Goal: Task Accomplishment & Management: Manage account settings

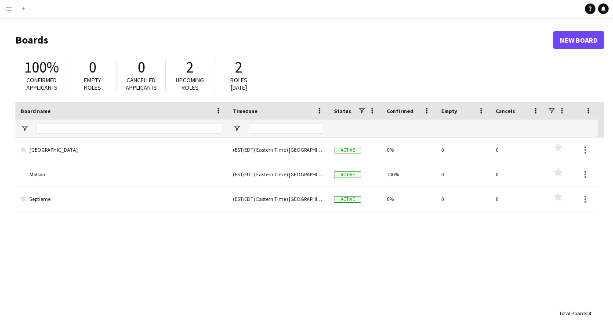
click at [7, 11] on app-icon "Menu" at bounding box center [8, 8] width 7 height 7
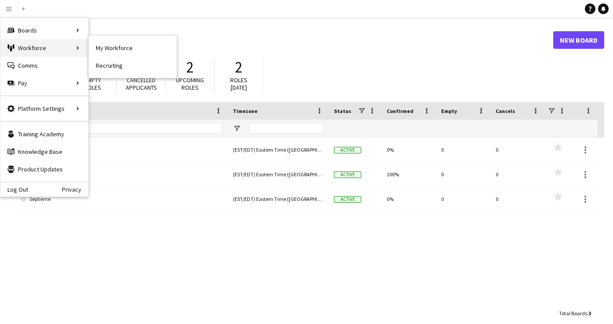
click at [31, 55] on div "Workforce Workforce" at bounding box center [44, 48] width 88 height 18
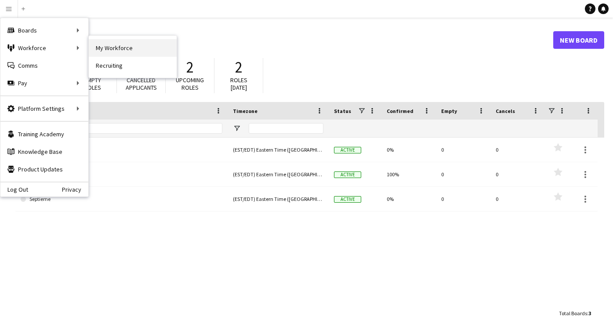
click at [105, 50] on link "My Workforce" at bounding box center [133, 48] width 88 height 18
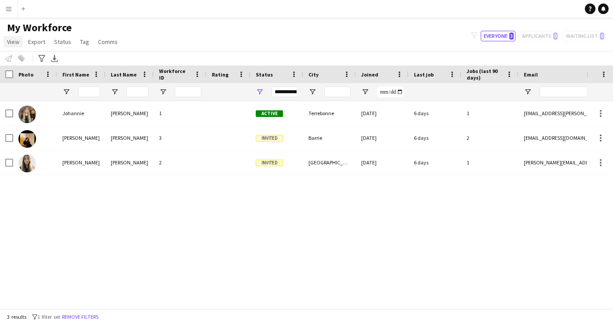
click at [12, 42] on span "View" at bounding box center [13, 42] width 12 height 8
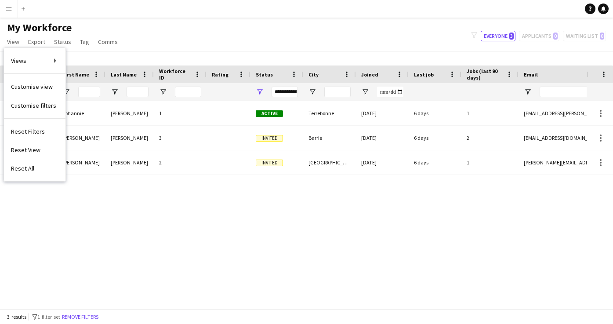
click at [401, 32] on div "My Workforce View Views Default view New view Update view Delete view Edit name…" at bounding box center [306, 36] width 613 height 30
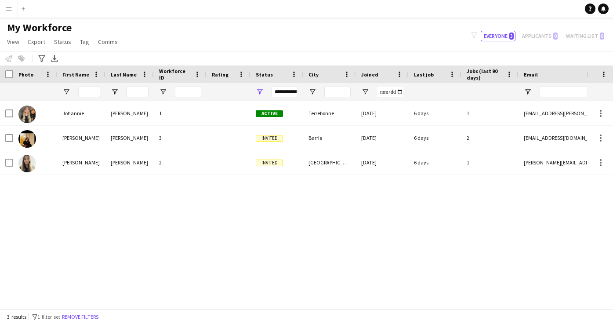
click at [9, 9] on app-icon "Menu" at bounding box center [8, 8] width 7 height 7
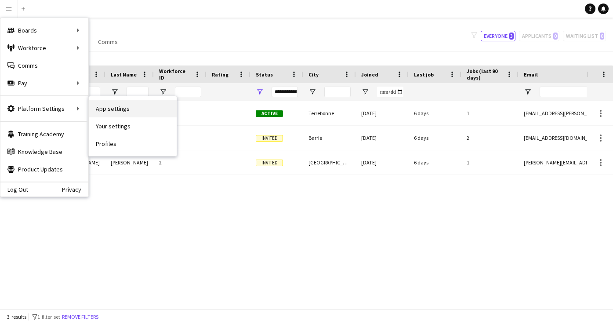
click at [110, 112] on link "App settings" at bounding box center [133, 109] width 88 height 18
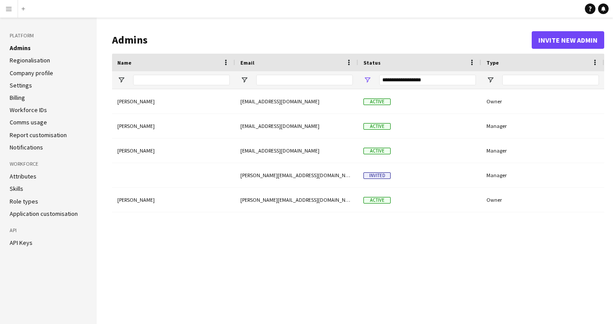
click at [18, 109] on link "Workforce IDs" at bounding box center [28, 110] width 37 height 8
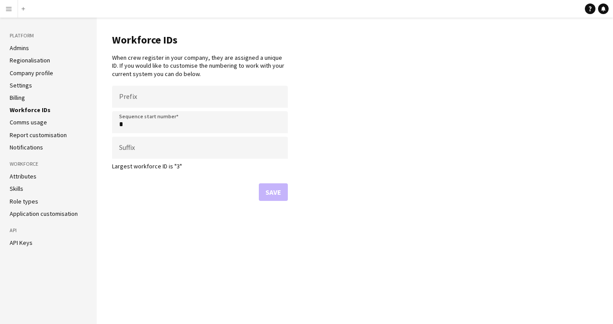
click at [18, 83] on link "Settings" at bounding box center [21, 85] width 22 height 8
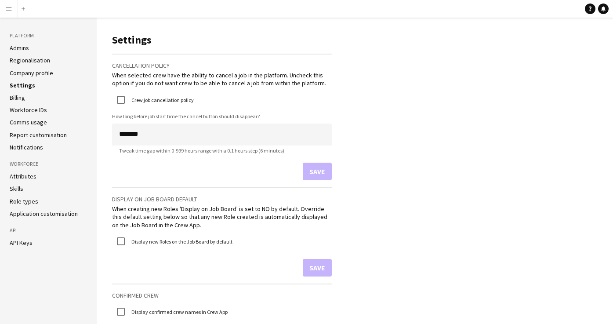
click at [25, 111] on link "Workforce IDs" at bounding box center [28, 110] width 37 height 8
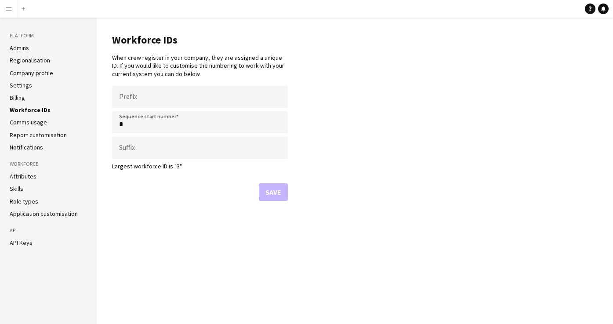
click at [21, 50] on link "Admins" at bounding box center [19, 48] width 19 height 8
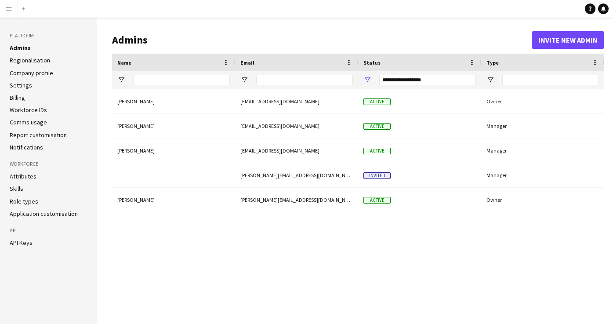
click at [27, 59] on link "Regionalisation" at bounding box center [30, 60] width 40 height 8
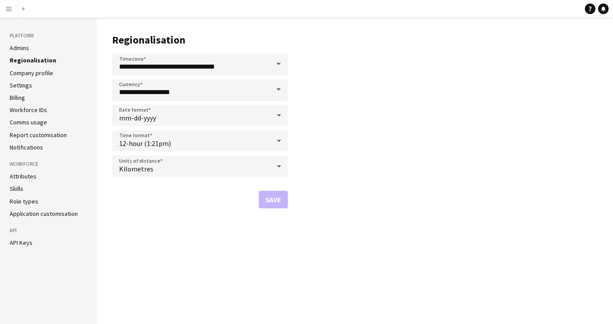
click at [23, 92] on ul "Admins Regionalisation Company profile Settings Billing Workforce IDs Comms usa…" at bounding box center [48, 97] width 77 height 107
click at [20, 50] on link "Admins" at bounding box center [19, 48] width 19 height 8
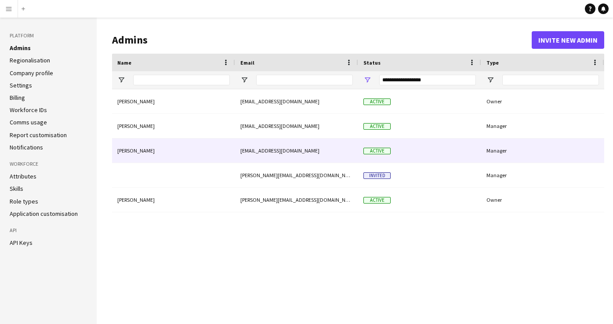
click at [480, 152] on div "Active" at bounding box center [419, 150] width 123 height 24
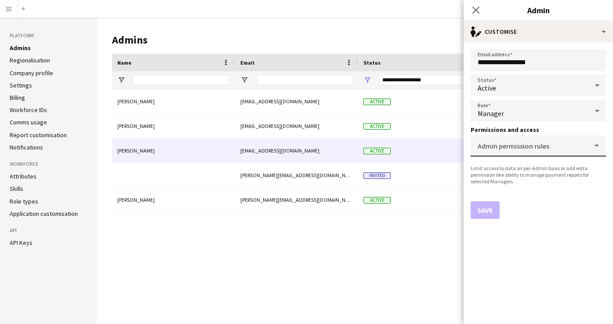
click at [518, 144] on mat-label "Admin permission rules" at bounding box center [514, 146] width 72 height 9
click at [518, 146] on input "Admin permission rules" at bounding box center [537, 149] width 118 height 7
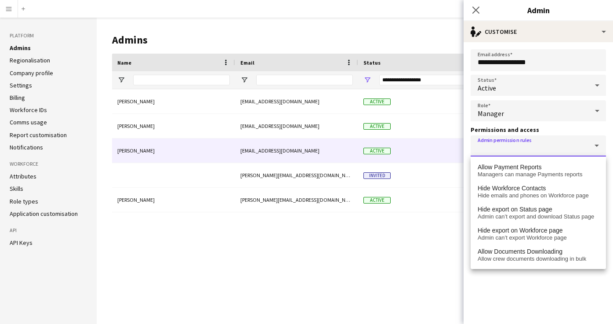
click at [371, 263] on div "Johannie Lamothe johannie@houseofxm.com Active Owner Jolyanne Marin jolyanne@ho…" at bounding box center [358, 199] width 492 height 221
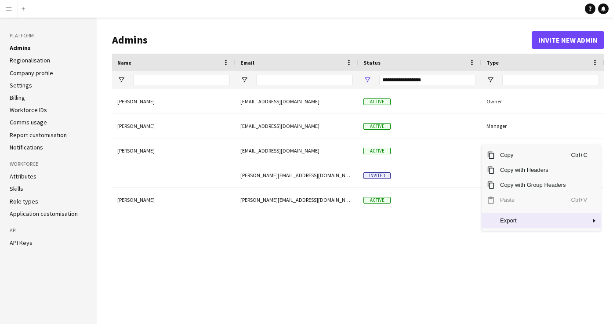
click at [524, 223] on span "Export" at bounding box center [533, 220] width 76 height 15
click at [436, 267] on div "Johannie Lamothe johannie@houseofxm.com Active Owner Jolyanne Marin jolyanne@ho…" at bounding box center [358, 199] width 492 height 221
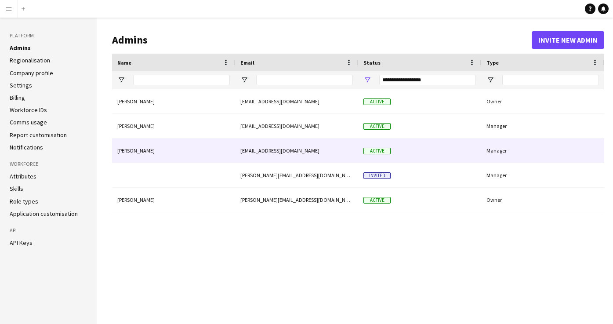
click at [160, 155] on div "Richard Gaggi" at bounding box center [173, 150] width 123 height 24
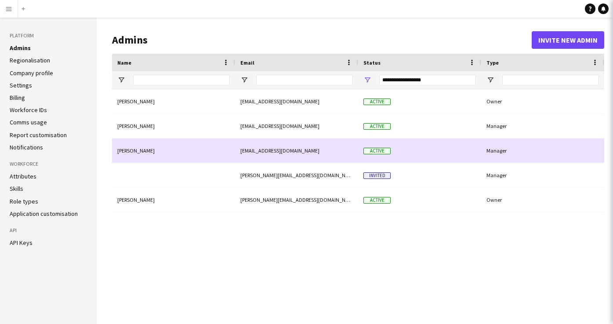
click at [134, 152] on div "Richard Gaggi" at bounding box center [173, 150] width 123 height 24
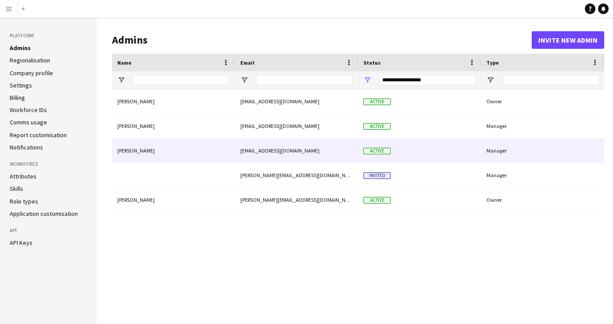
click at [134, 152] on div "Richard Gaggi" at bounding box center [173, 150] width 123 height 24
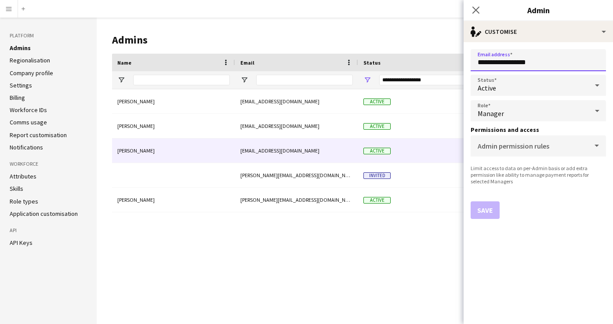
drag, startPoint x: 486, startPoint y: 62, endPoint x: 478, endPoint y: 61, distance: 8.0
click at [474, 61] on input "**********" at bounding box center [538, 60] width 135 height 22
drag, startPoint x: 489, startPoint y: 63, endPoint x: 418, endPoint y: 60, distance: 71.7
click at [418, 60] on body "Menu Boards Boards Boards All jobs Status Workforce Workforce My Workforce Recr…" at bounding box center [306, 162] width 613 height 324
type input "**********"
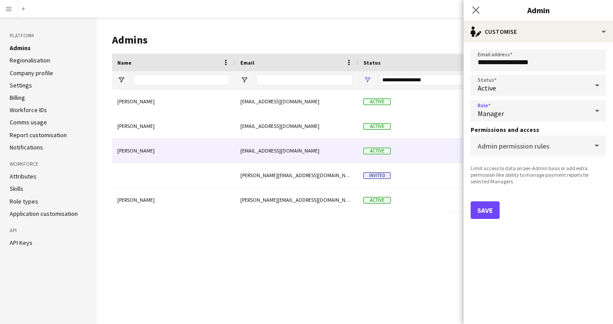
click at [530, 113] on div "Manager" at bounding box center [530, 110] width 118 height 21
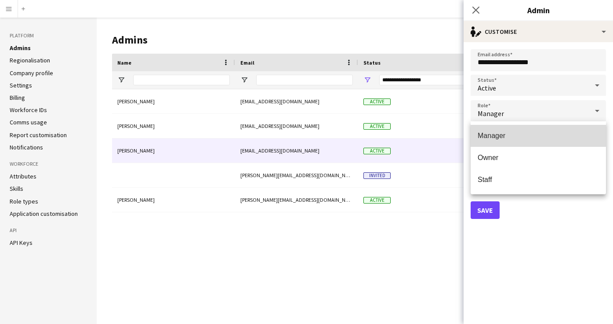
click at [513, 140] on mat-option "Manager" at bounding box center [538, 136] width 135 height 22
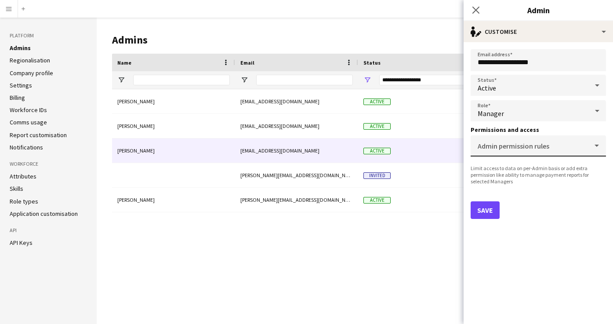
click at [523, 145] on mat-label "Admin permission rules" at bounding box center [514, 146] width 72 height 9
click at [523, 146] on input "Admin permission rules" at bounding box center [537, 149] width 118 height 7
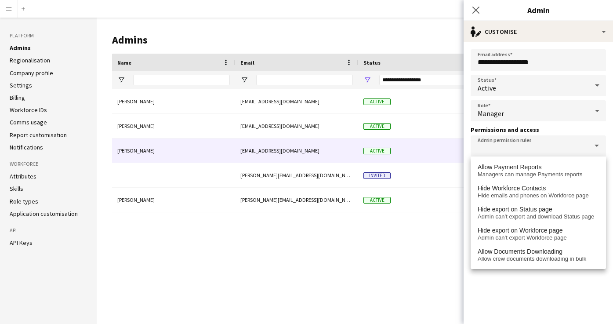
click at [513, 280] on form "**********" at bounding box center [538, 183] width 149 height 282
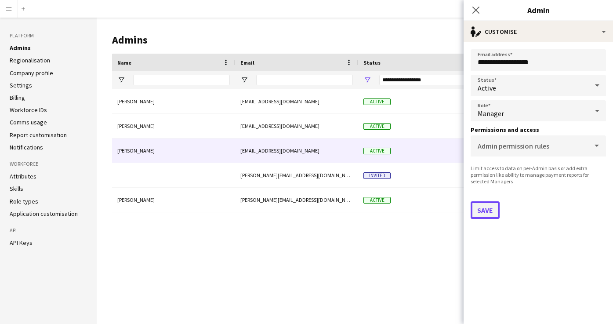
click at [488, 216] on button "Save" at bounding box center [485, 210] width 29 height 18
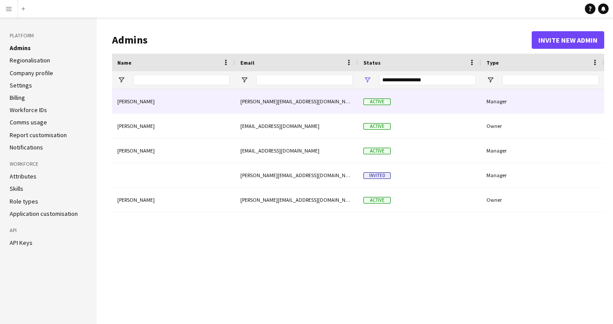
click at [314, 103] on div "[PERSON_NAME][EMAIL_ADDRESS][DOMAIN_NAME]" at bounding box center [296, 101] width 123 height 24
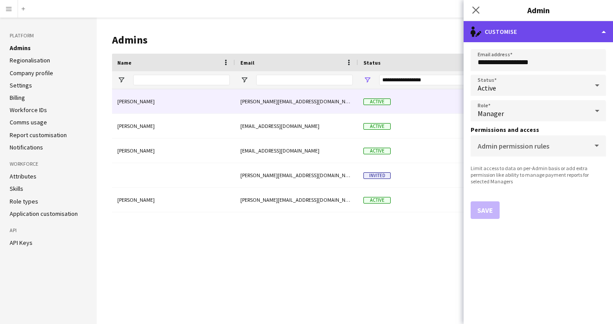
click at [532, 40] on div "single-neutral-actions-edit-1 Customise" at bounding box center [538, 31] width 149 height 21
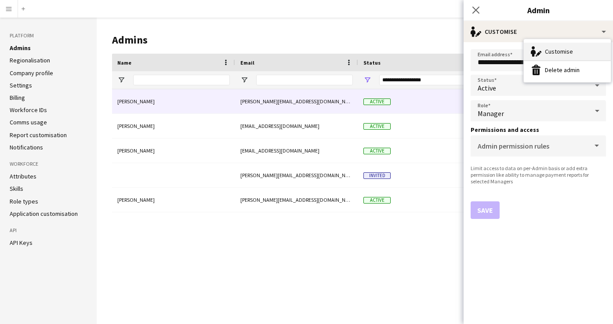
click at [552, 53] on div "Customise Customise" at bounding box center [567, 52] width 87 height 18
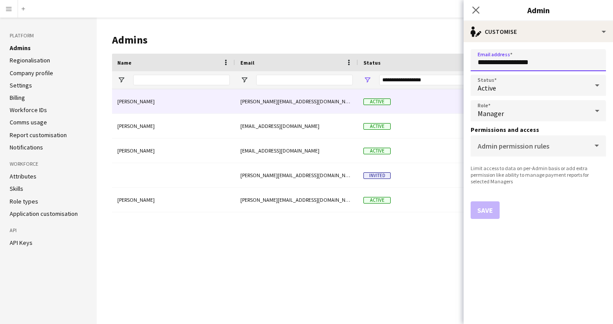
click at [518, 57] on input "**********" at bounding box center [538, 60] width 135 height 22
click at [523, 57] on input "**********" at bounding box center [538, 60] width 135 height 22
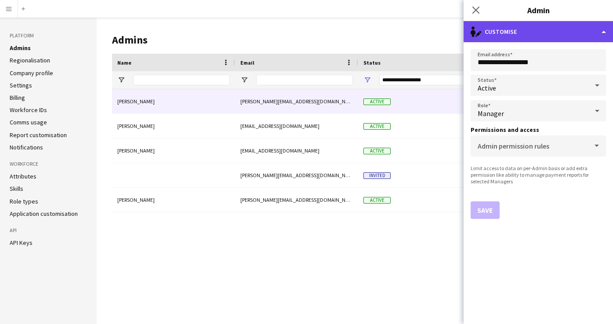
click at [501, 32] on div "single-neutral-actions-edit-1 Customise" at bounding box center [538, 31] width 149 height 21
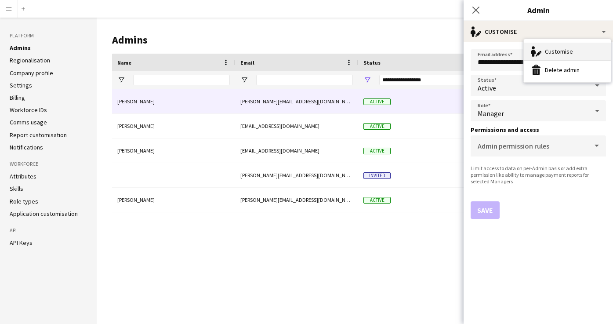
click at [571, 48] on div "Customise Customise" at bounding box center [567, 52] width 87 height 18
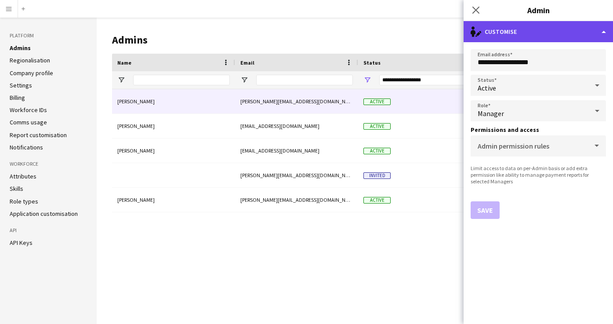
click at [538, 33] on div "single-neutral-actions-edit-1 Customise" at bounding box center [538, 31] width 149 height 21
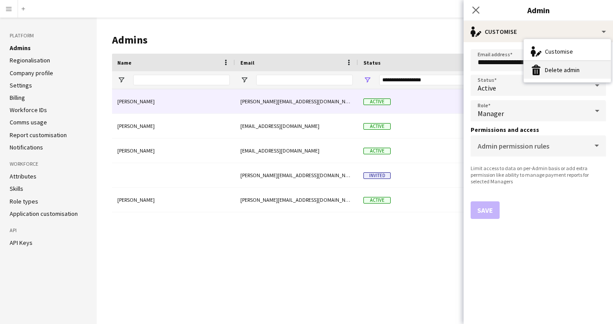
click at [543, 69] on button "Delete admin Delete admin" at bounding box center [567, 70] width 87 height 18
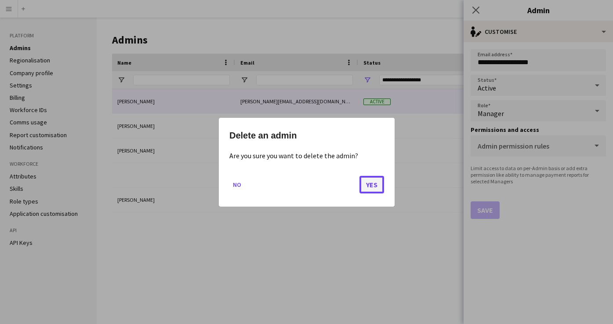
click at [371, 185] on button "Yes" at bounding box center [372, 184] width 25 height 18
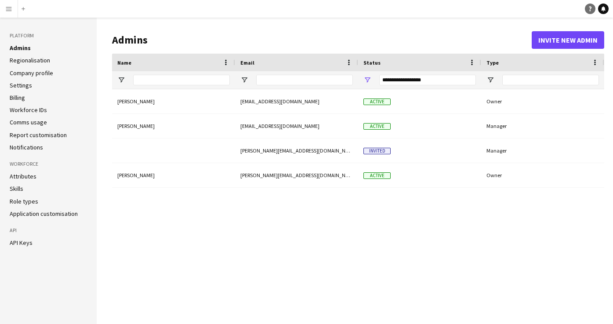
click at [593, 11] on link "Help" at bounding box center [590, 9] width 11 height 11
click at [7, 7] on app-icon "Menu" at bounding box center [8, 8] width 7 height 7
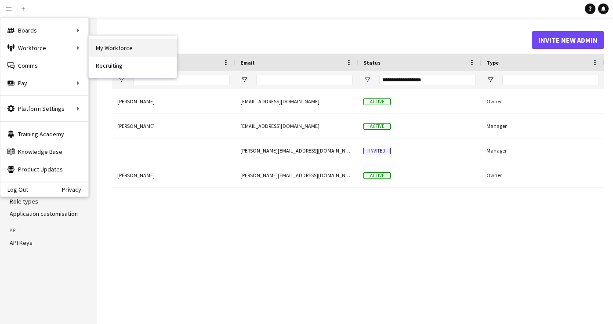
click at [119, 45] on link "My Workforce" at bounding box center [133, 48] width 88 height 18
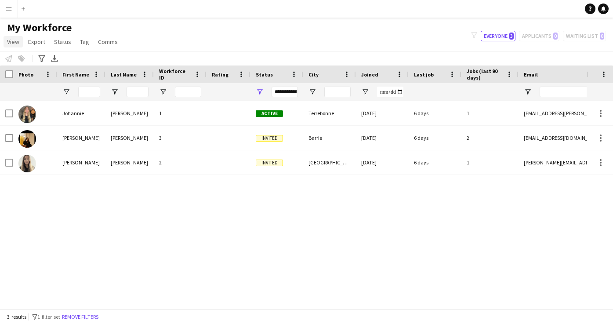
click at [12, 44] on span "View" at bounding box center [13, 42] width 12 height 8
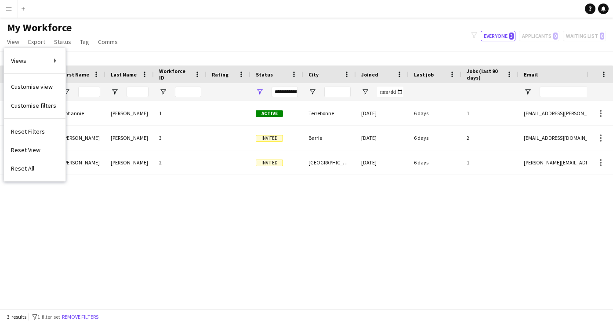
click at [5, 11] on app-icon "Menu" at bounding box center [8, 8] width 7 height 7
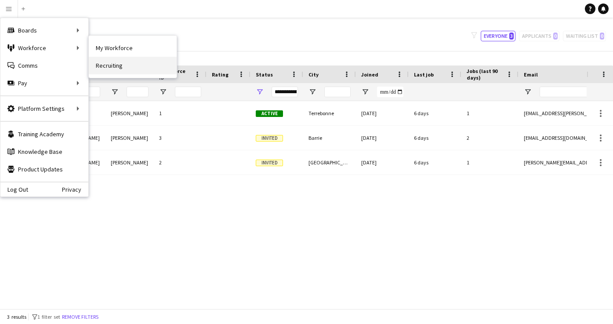
click at [112, 71] on link "Recruiting" at bounding box center [133, 66] width 88 height 18
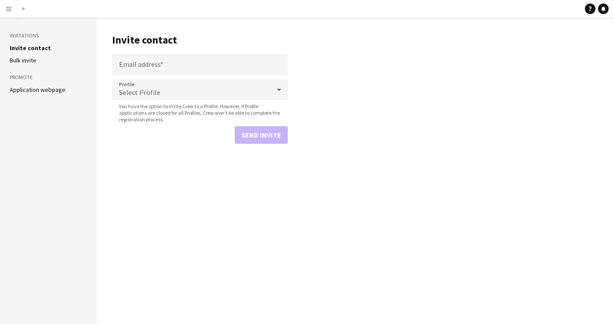
click at [27, 62] on link "Bulk invite" at bounding box center [23, 60] width 27 height 8
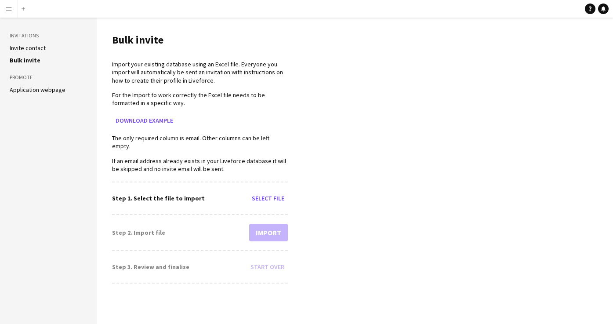
click at [262, 227] on div "Import" at bounding box center [268, 233] width 39 height 18
click at [268, 193] on button "Select file" at bounding box center [268, 198] width 40 height 14
click at [268, 191] on button "Select file" at bounding box center [268, 198] width 40 height 14
click at [267, 191] on button "Select file" at bounding box center [268, 198] width 40 height 14
click at [268, 224] on button "Import" at bounding box center [268, 233] width 39 height 18
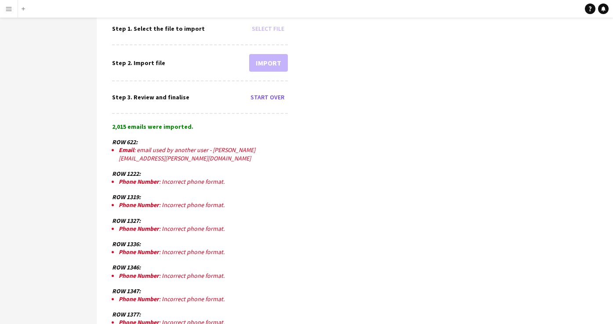
scroll to position [171, 0]
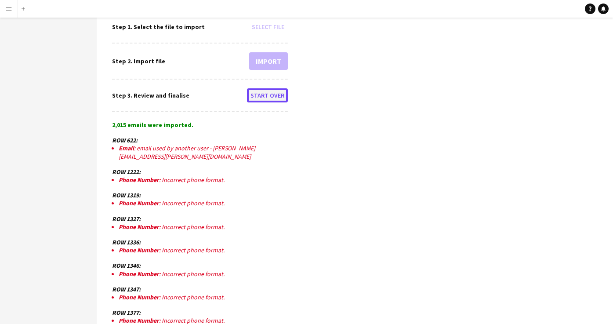
click at [268, 91] on button "Start over" at bounding box center [267, 95] width 41 height 14
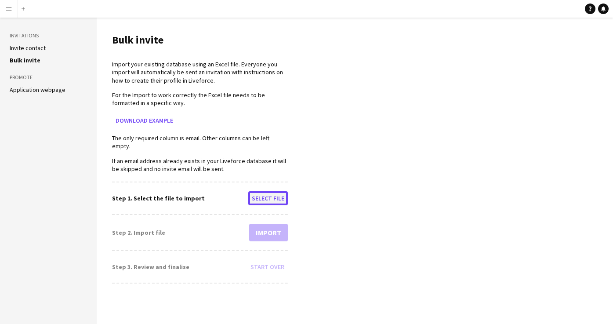
click at [271, 191] on button "Select file" at bounding box center [268, 198] width 40 height 14
click at [273, 224] on button "Import" at bounding box center [268, 233] width 39 height 18
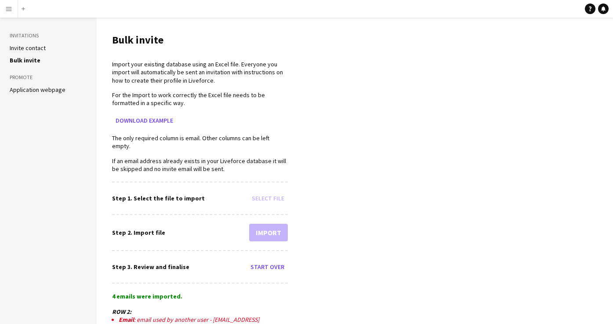
click at [8, 11] on app-icon "Menu" at bounding box center [8, 8] width 7 height 7
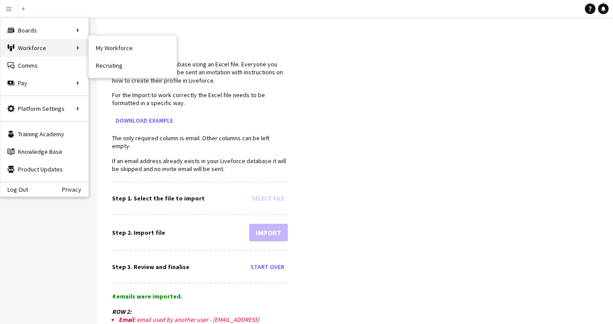
click at [46, 49] on div "Workforce Workforce" at bounding box center [44, 48] width 88 height 18
click at [60, 46] on div "Workforce Workforce" at bounding box center [44, 48] width 88 height 18
click at [68, 46] on div "Workforce Workforce" at bounding box center [44, 48] width 88 height 18
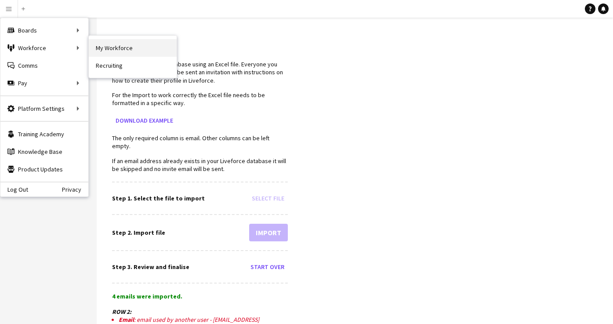
click at [115, 49] on link "My Workforce" at bounding box center [133, 48] width 88 height 18
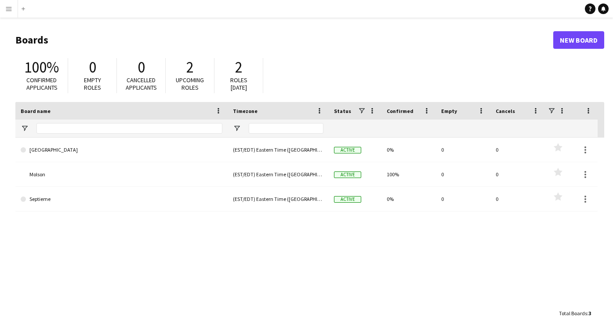
click at [11, 7] on app-icon "Menu" at bounding box center [8, 8] width 7 height 7
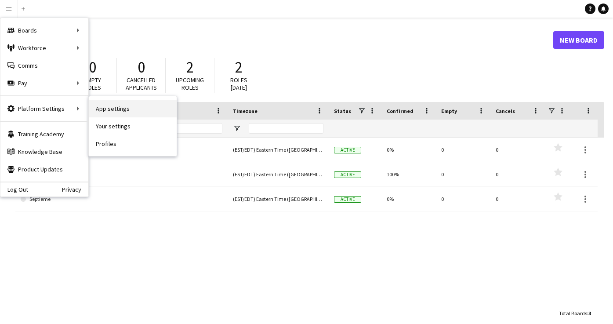
click at [108, 110] on link "App settings" at bounding box center [133, 109] width 88 height 18
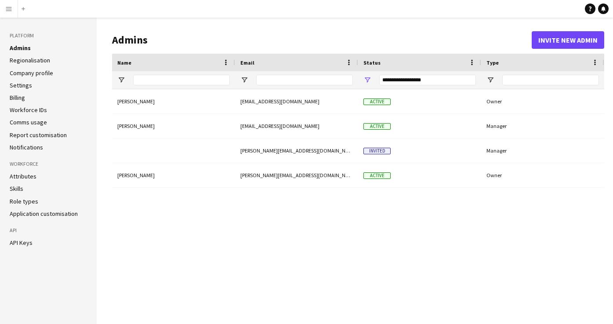
click at [29, 215] on link "Application customisation" at bounding box center [44, 214] width 68 height 8
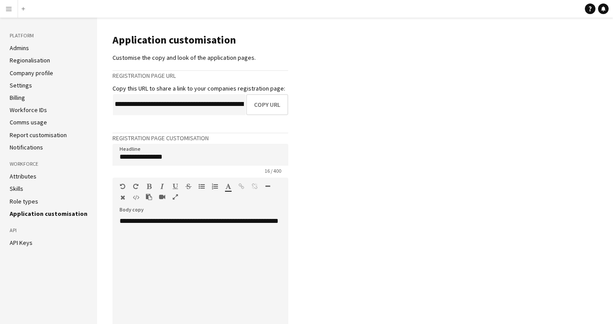
click at [21, 202] on link "Role types" at bounding box center [24, 201] width 29 height 8
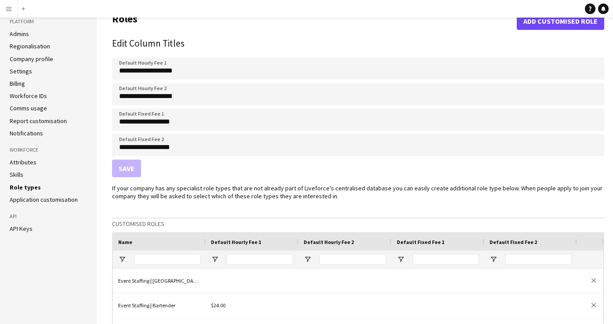
scroll to position [20, 0]
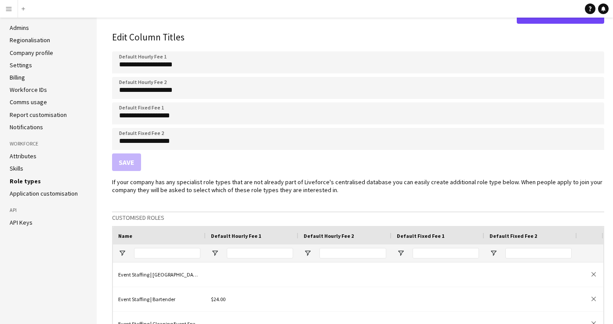
click at [22, 168] on link "Skills" at bounding box center [17, 168] width 14 height 8
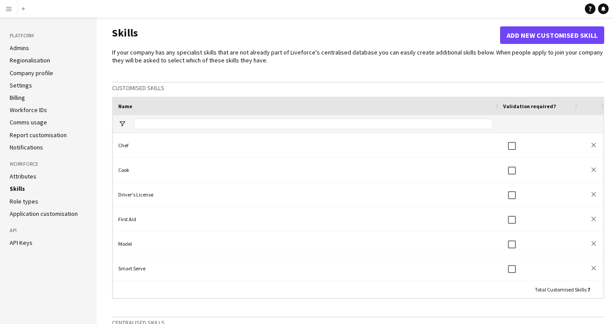
click at [23, 177] on link "Attributes" at bounding box center [23, 176] width 27 height 8
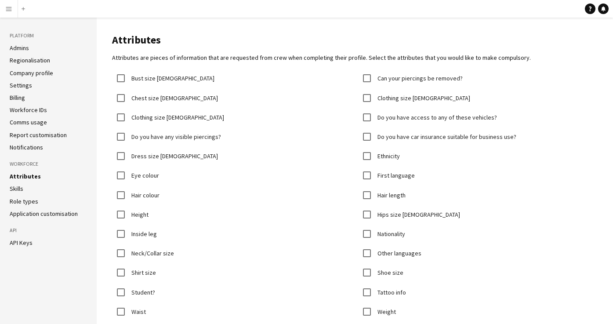
click at [24, 83] on link "Settings" at bounding box center [21, 85] width 22 height 8
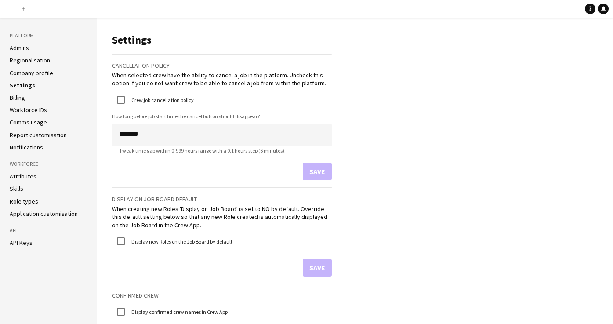
click at [36, 68] on ul "Admins Regionalisation Company profile Settings Billing Workforce IDs Comms usa…" at bounding box center [48, 97] width 77 height 107
click at [36, 72] on link "Company profile" at bounding box center [32, 73] width 44 height 8
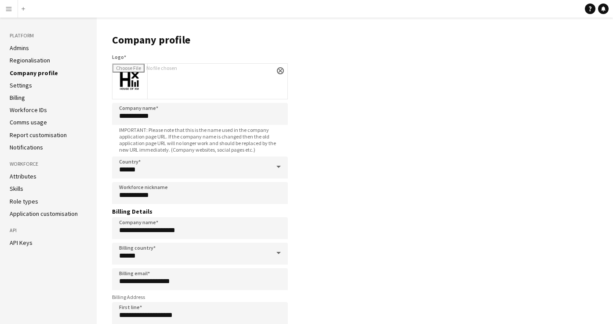
click at [21, 46] on link "Admins" at bounding box center [19, 48] width 19 height 8
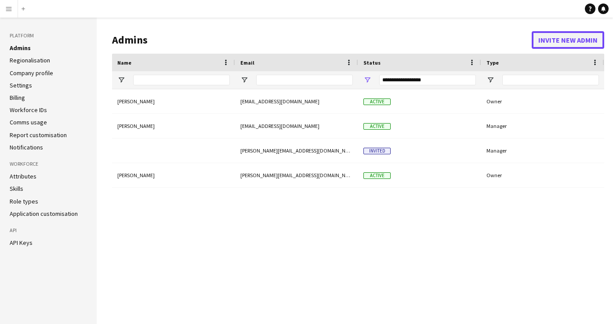
click at [574, 37] on button "Invite new admin" at bounding box center [568, 40] width 73 height 18
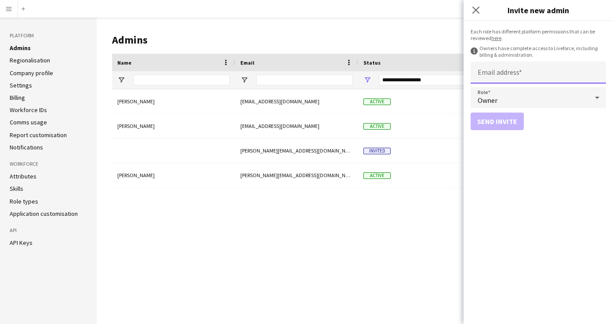
click at [524, 67] on input "Email address" at bounding box center [538, 73] width 135 height 22
type input "**********"
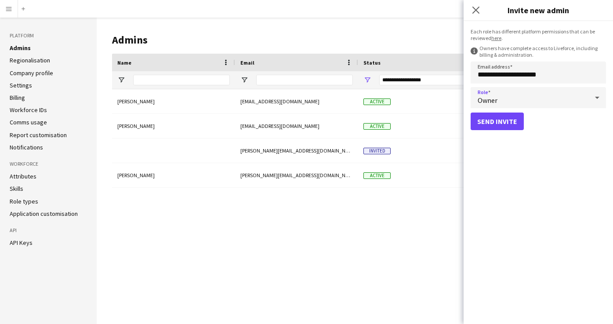
click at [536, 105] on div "Owner" at bounding box center [530, 97] width 118 height 21
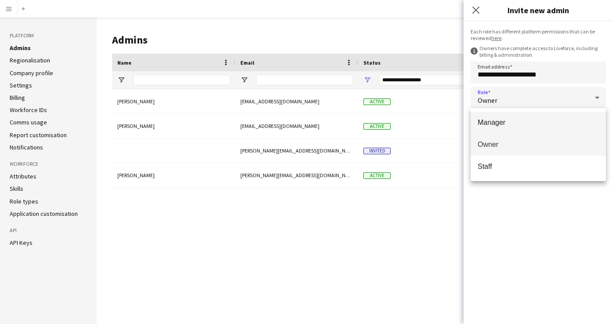
click at [506, 127] on span "Manager" at bounding box center [538, 122] width 121 height 8
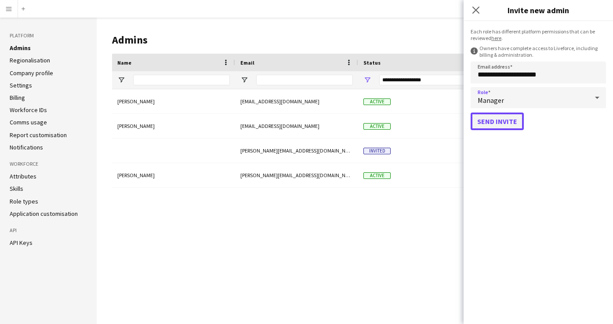
click at [497, 128] on button "Send invite" at bounding box center [497, 122] width 53 height 18
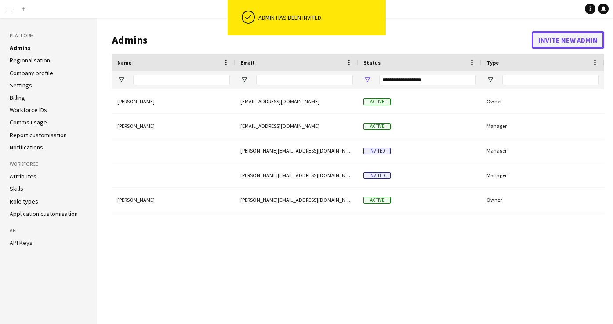
click at [568, 39] on button "Invite new admin" at bounding box center [568, 40] width 73 height 18
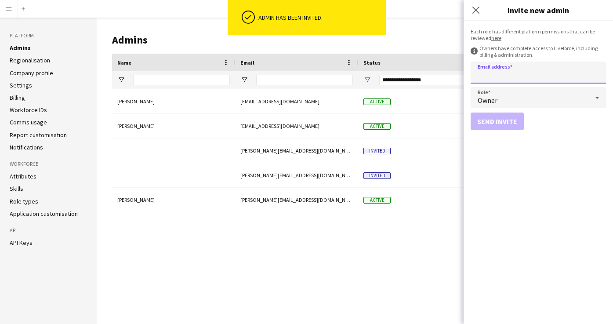
click at [531, 72] on input "Email address" at bounding box center [538, 73] width 135 height 22
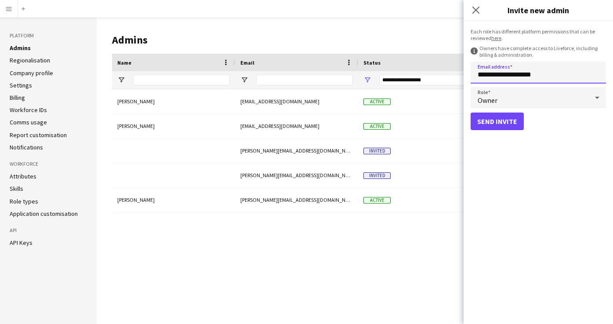
drag, startPoint x: 559, startPoint y: 73, endPoint x: 500, endPoint y: 74, distance: 58.5
click at [500, 74] on input "**********" at bounding box center [538, 73] width 135 height 22
type input "**********"
click at [501, 97] on div "Owner" at bounding box center [530, 97] width 118 height 21
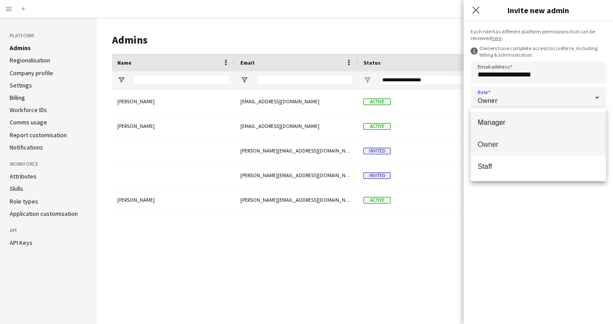
click at [495, 120] on span "Manager" at bounding box center [538, 122] width 121 height 8
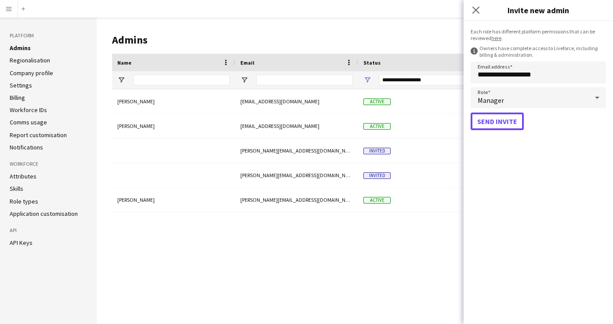
click at [495, 120] on button "Send invite" at bounding box center [497, 122] width 53 height 18
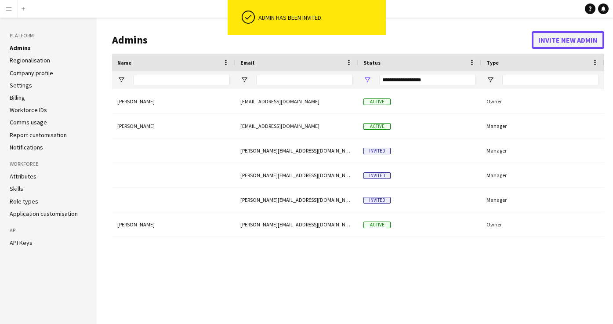
click at [564, 40] on button "Invite new admin" at bounding box center [568, 40] width 73 height 18
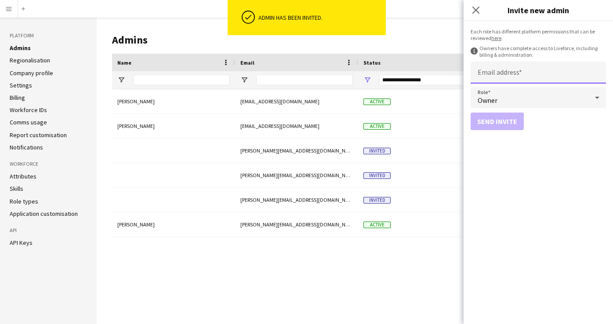
click at [521, 67] on input "Email address" at bounding box center [538, 73] width 135 height 22
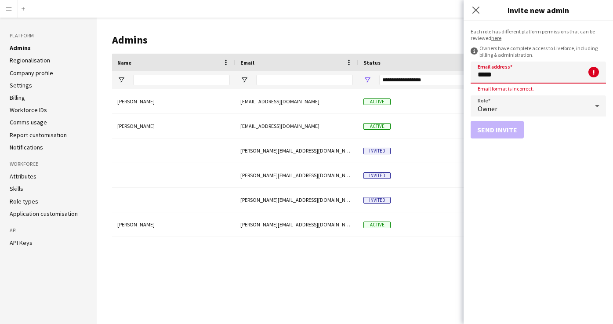
paste input "**********"
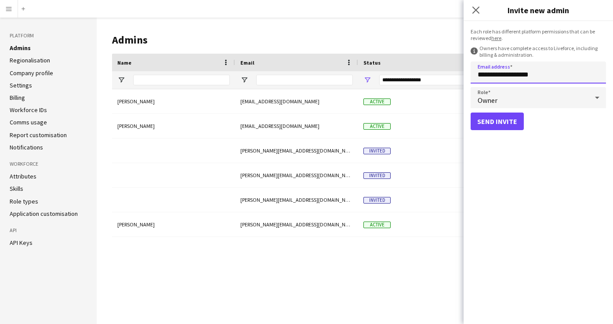
type input "**********"
click at [500, 102] on div "Owner" at bounding box center [530, 97] width 118 height 21
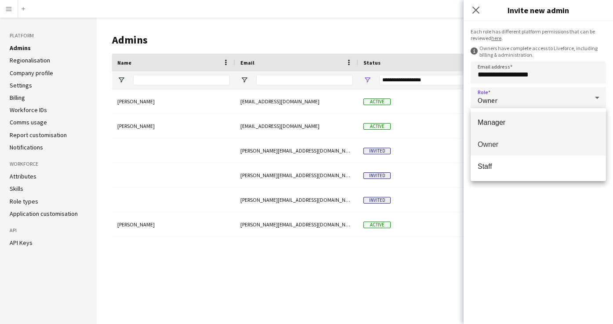
click at [498, 117] on mat-option "Manager" at bounding box center [538, 123] width 135 height 22
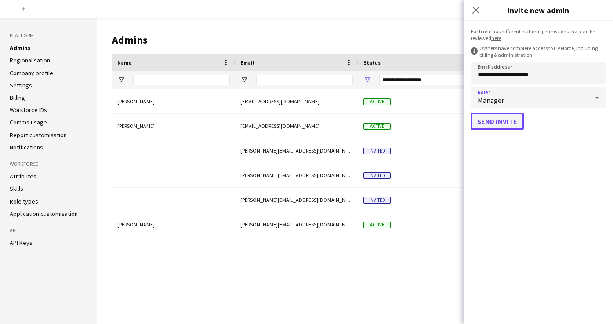
click at [498, 118] on button "Send invite" at bounding box center [497, 122] width 53 height 18
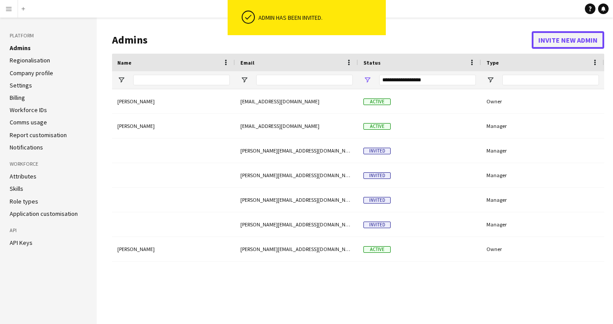
click at [548, 44] on button "Invite new admin" at bounding box center [568, 40] width 73 height 18
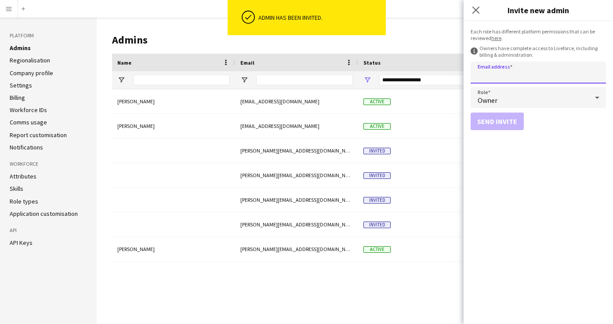
click at [497, 73] on input "Email address" at bounding box center [538, 73] width 135 height 22
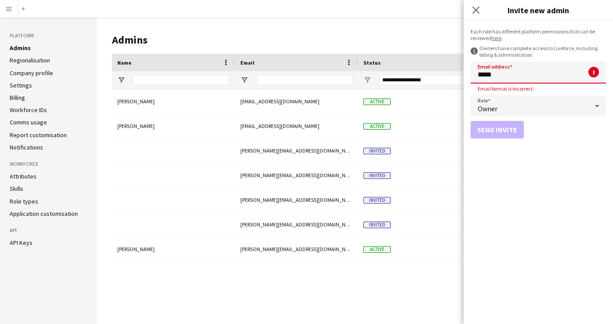
paste input "**********"
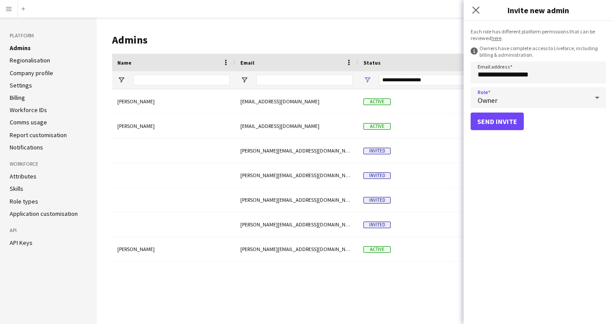
click at [494, 100] on span "Owner" at bounding box center [488, 100] width 20 height 9
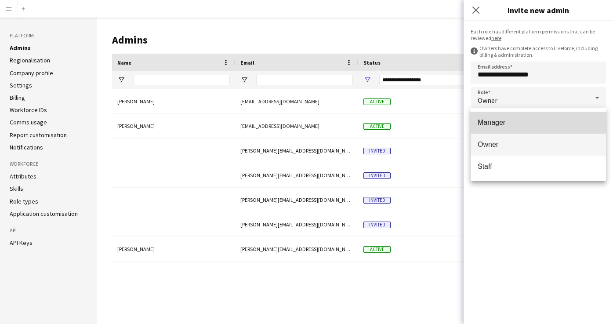
click at [492, 118] on mat-option "Manager" at bounding box center [538, 123] width 135 height 22
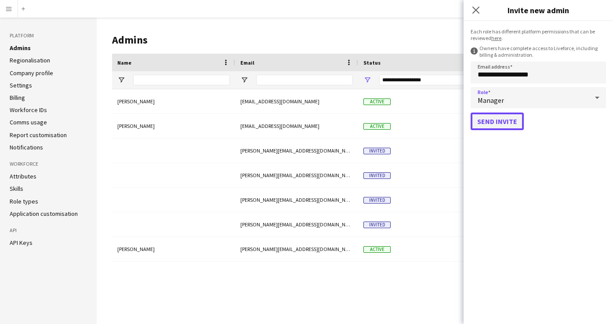
click at [492, 123] on button "Send invite" at bounding box center [497, 122] width 53 height 18
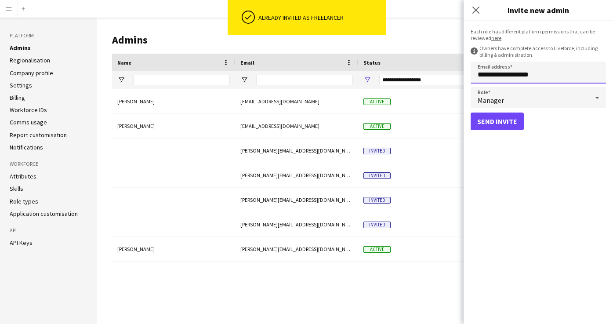
click at [512, 77] on input "**********" at bounding box center [538, 73] width 135 height 22
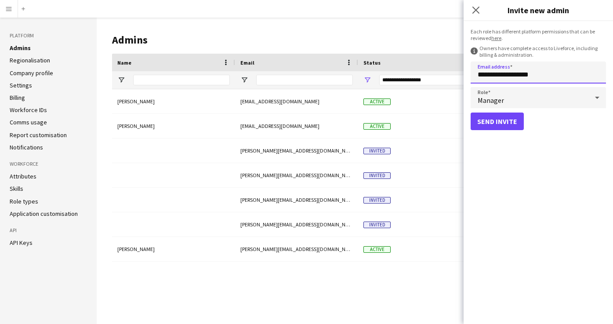
click at [512, 77] on input "**********" at bounding box center [538, 73] width 135 height 22
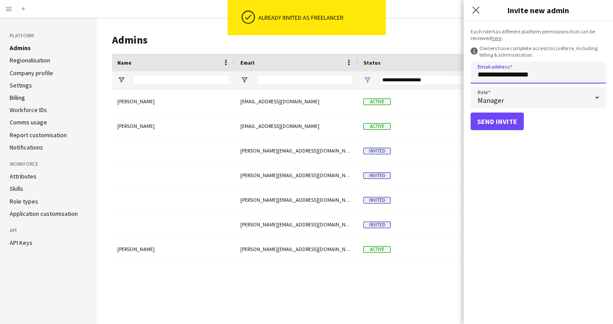
click at [512, 77] on input "**********" at bounding box center [538, 73] width 135 height 22
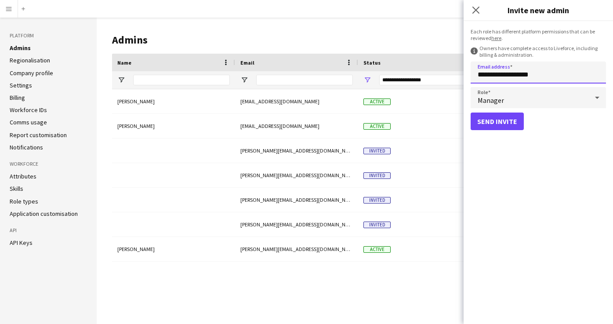
click at [493, 76] on input "**********" at bounding box center [538, 73] width 135 height 22
drag, startPoint x: 495, startPoint y: 74, endPoint x: 457, endPoint y: 71, distance: 38.4
click at [457, 71] on body "Menu Boards Boards Boards All jobs Status Workforce Workforce My Workforce Recr…" at bounding box center [306, 162] width 613 height 324
type input "**********"
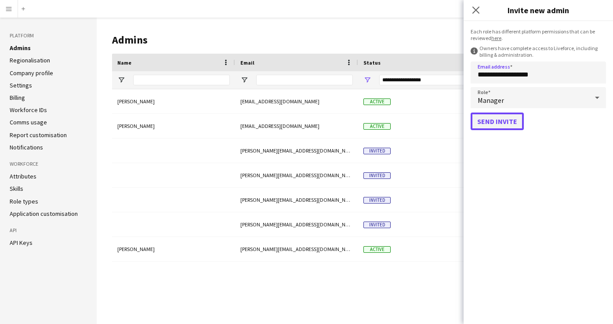
click at [499, 120] on button "Send invite" at bounding box center [497, 122] width 53 height 18
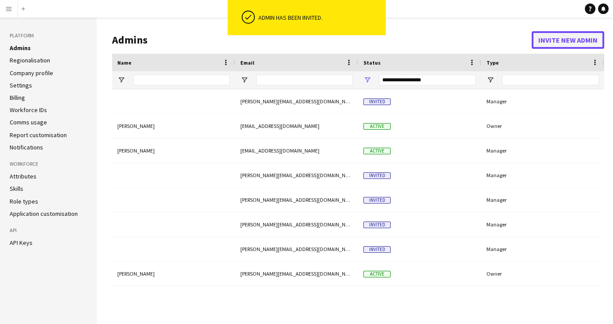
click at [567, 35] on button "Invite new admin" at bounding box center [568, 40] width 73 height 18
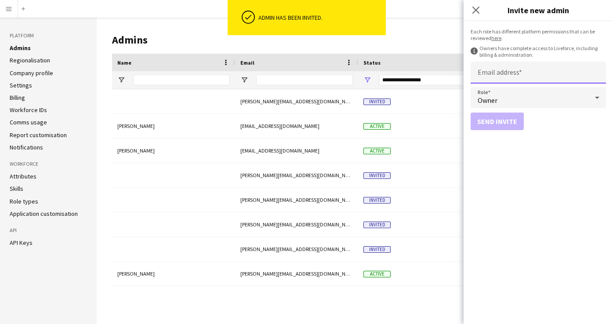
click at [505, 78] on input "Email address" at bounding box center [538, 73] width 135 height 22
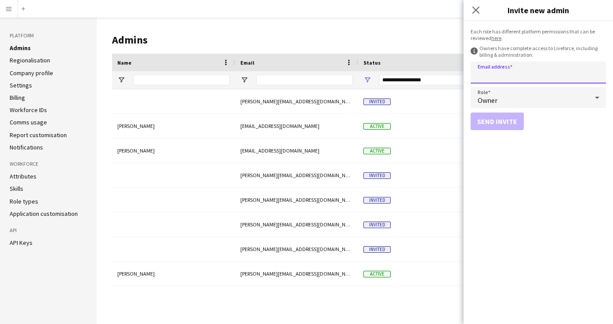
paste input "**********"
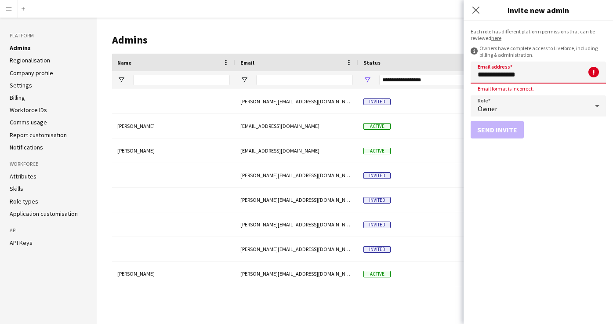
click at [478, 75] on input "**********" at bounding box center [538, 73] width 135 height 22
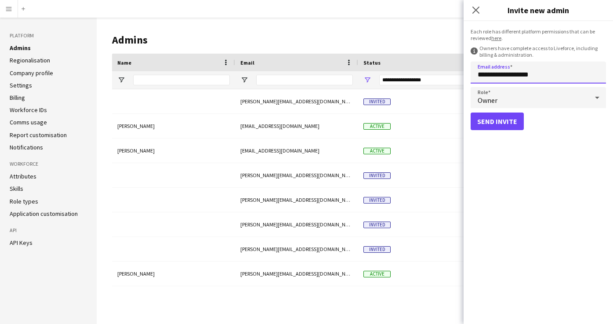
type input "**********"
click at [488, 102] on span "Owner" at bounding box center [488, 100] width 20 height 9
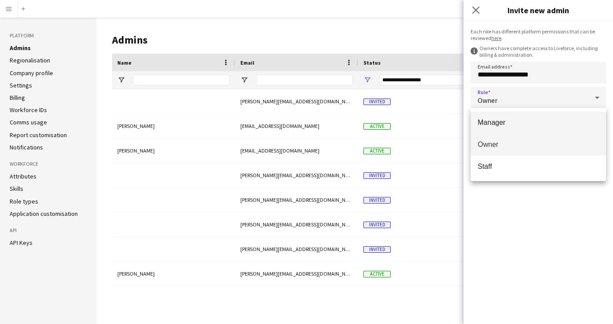
click at [489, 116] on mat-option "Manager" at bounding box center [538, 123] width 135 height 22
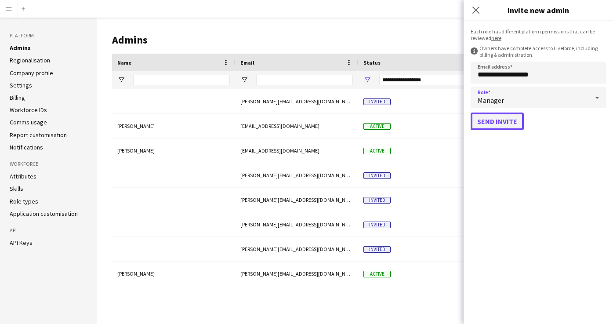
click at [489, 126] on button "Send invite" at bounding box center [497, 122] width 53 height 18
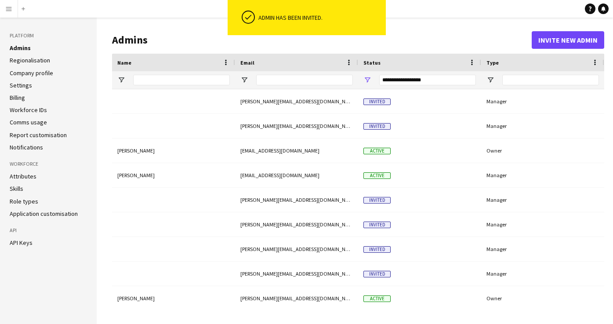
click at [546, 50] on header "Admins Invite new admin" at bounding box center [358, 39] width 492 height 27
click at [546, 46] on button "Invite new admin" at bounding box center [568, 40] width 73 height 18
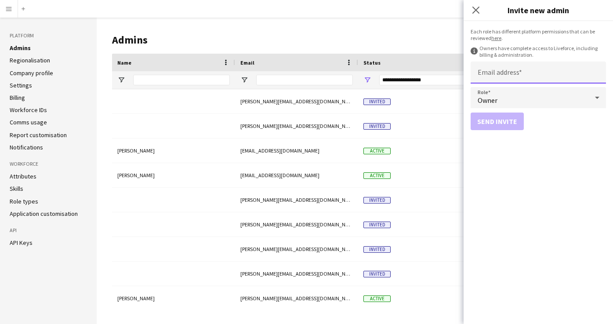
click at [503, 73] on input "Email address" at bounding box center [538, 73] width 135 height 22
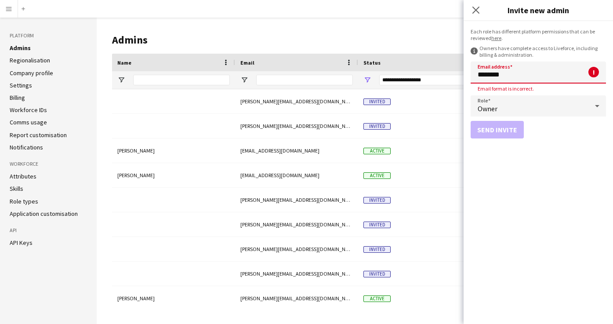
paste input "**********"
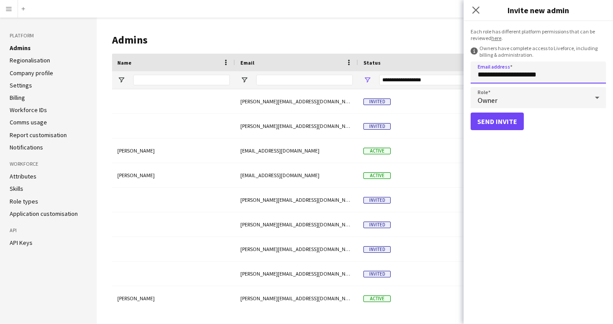
type input "**********"
click at [494, 100] on span "Owner" at bounding box center [488, 100] width 20 height 9
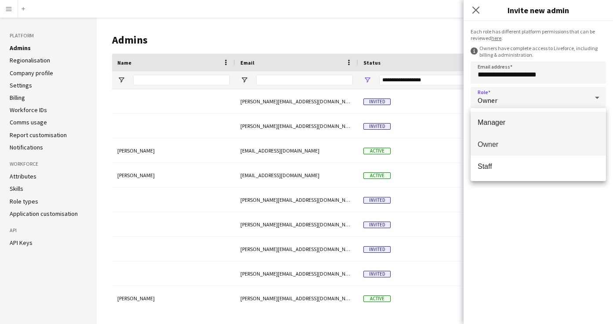
click at [491, 114] on mat-option "Manager" at bounding box center [538, 123] width 135 height 22
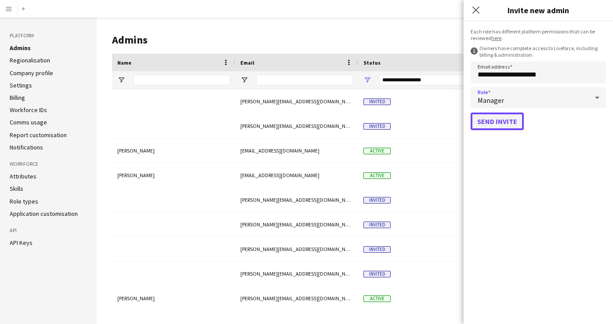
click at [493, 117] on button "Send invite" at bounding box center [497, 122] width 53 height 18
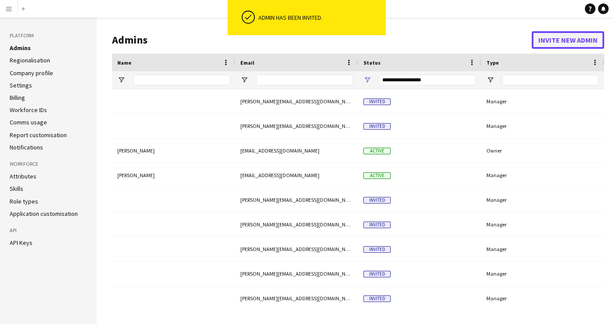
click at [556, 41] on button "Invite new admin" at bounding box center [568, 40] width 73 height 18
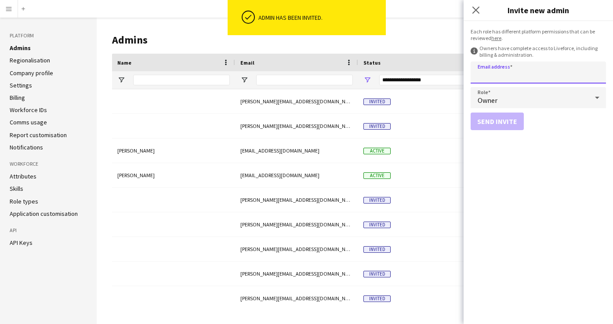
click at [499, 73] on input "Email address" at bounding box center [538, 73] width 135 height 22
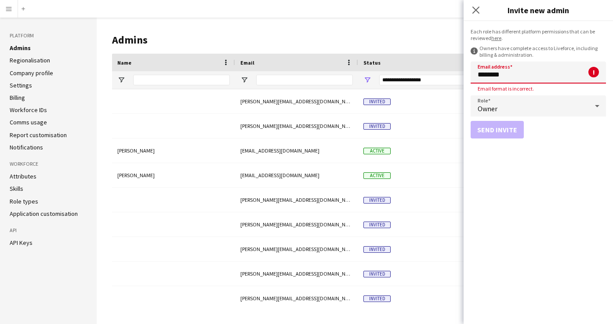
paste input "**********"
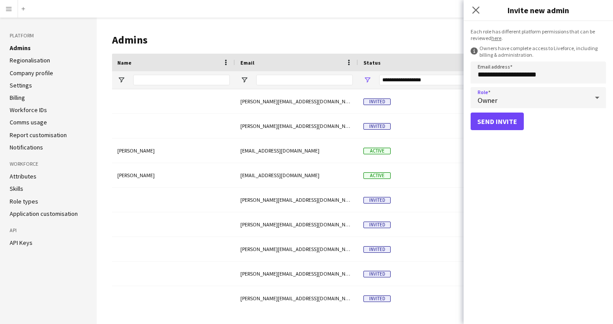
click at [487, 93] on div "Owner" at bounding box center [530, 97] width 118 height 21
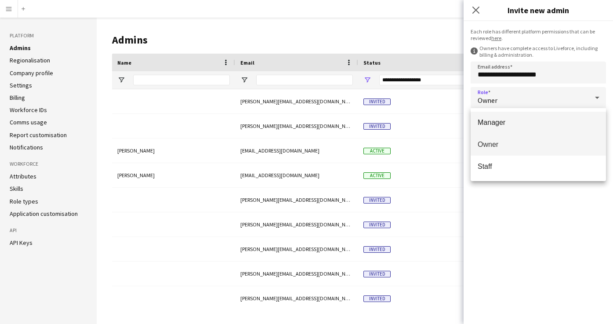
click at [487, 117] on mat-option "Manager" at bounding box center [538, 123] width 135 height 22
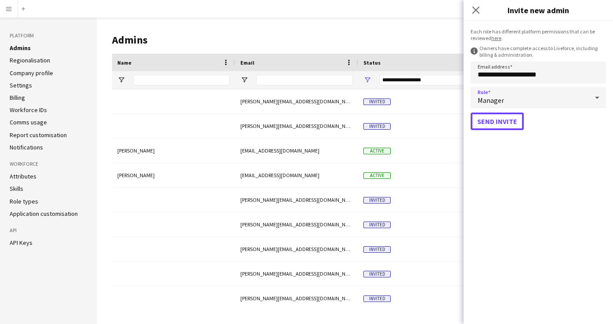
click at [487, 117] on button "Send invite" at bounding box center [497, 122] width 53 height 18
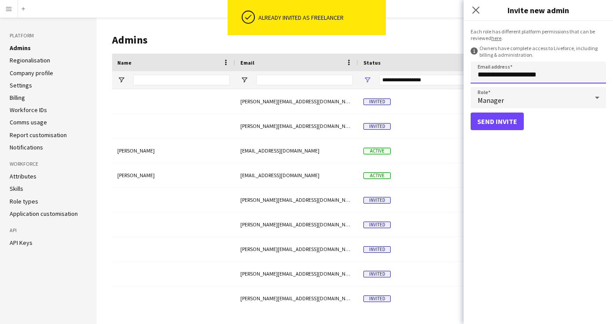
click at [516, 74] on input "**********" at bounding box center [538, 73] width 135 height 22
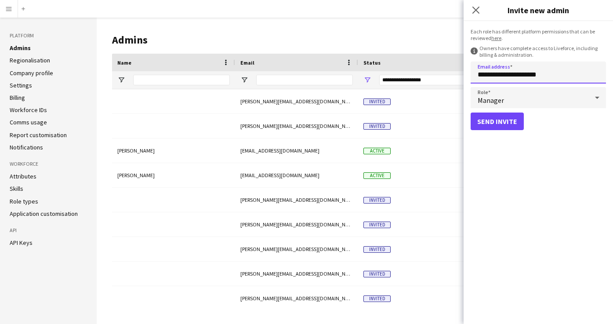
click at [516, 74] on input "**********" at bounding box center [538, 73] width 135 height 22
click at [502, 75] on input "**********" at bounding box center [538, 73] width 135 height 22
drag, startPoint x: 503, startPoint y: 74, endPoint x: 474, endPoint y: 73, distance: 29.5
click at [474, 73] on input "**********" at bounding box center [538, 73] width 135 height 22
type input "**********"
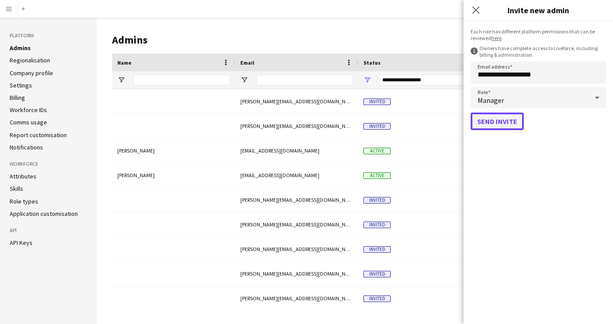
click at [491, 117] on button "Send invite" at bounding box center [497, 122] width 53 height 18
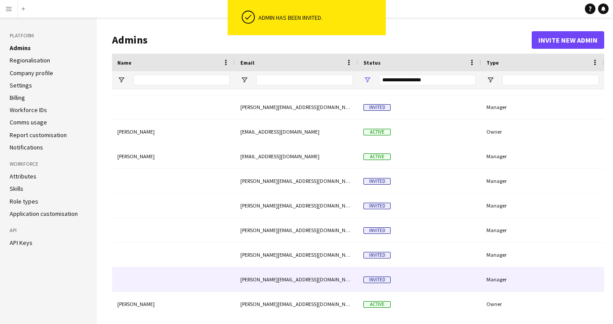
scroll to position [50, 0]
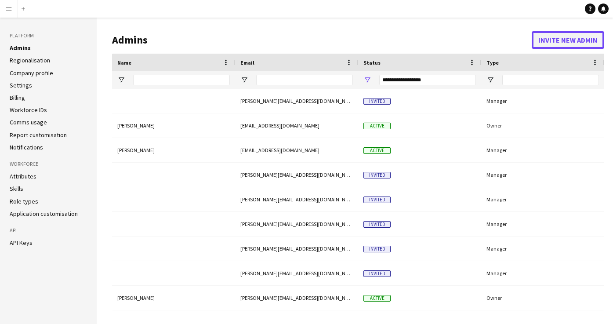
click at [556, 32] on button "Invite new admin" at bounding box center [568, 40] width 73 height 18
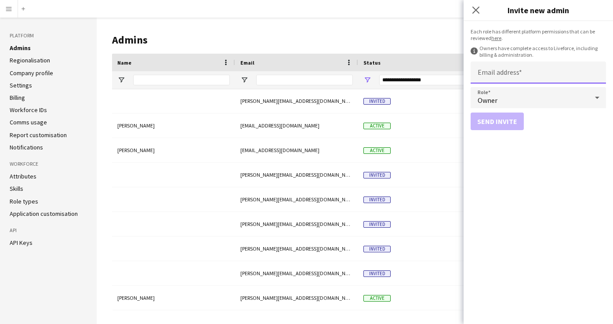
click at [500, 76] on input "Email address" at bounding box center [538, 73] width 135 height 22
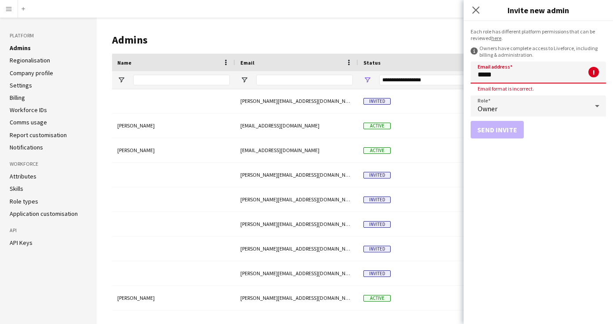
paste input "**********"
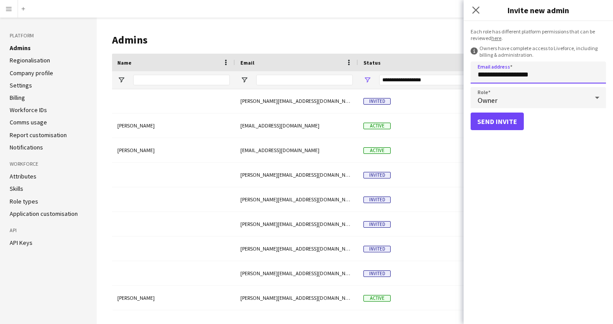
type input "**********"
click at [496, 104] on div "Owner" at bounding box center [530, 97] width 118 height 21
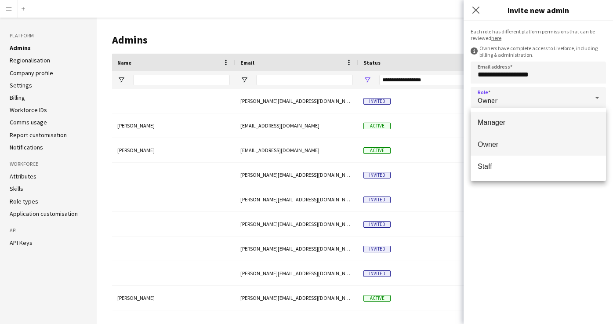
click at [496, 120] on span "Manager" at bounding box center [538, 122] width 121 height 8
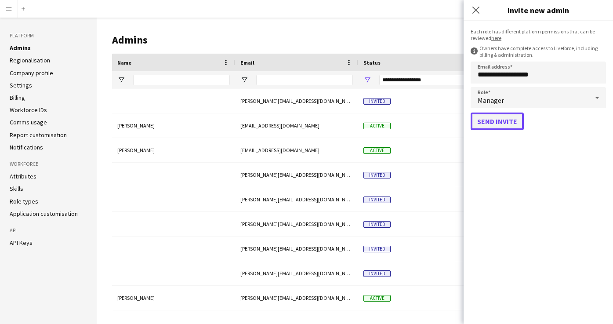
click at [496, 120] on button "Send invite" at bounding box center [497, 122] width 53 height 18
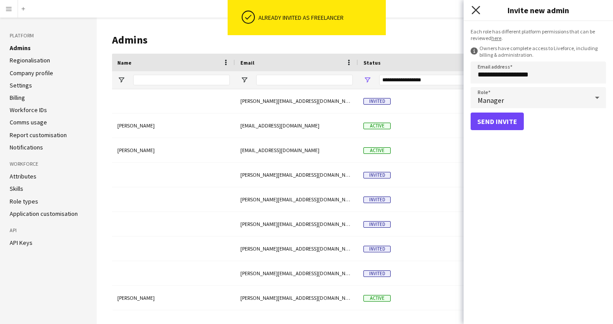
click at [477, 11] on icon at bounding box center [476, 10] width 8 height 8
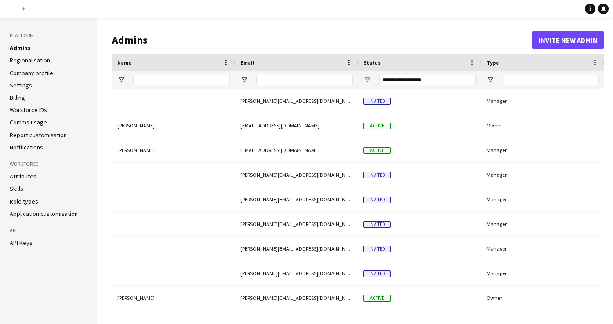
click at [21, 87] on link "Settings" at bounding box center [21, 85] width 22 height 8
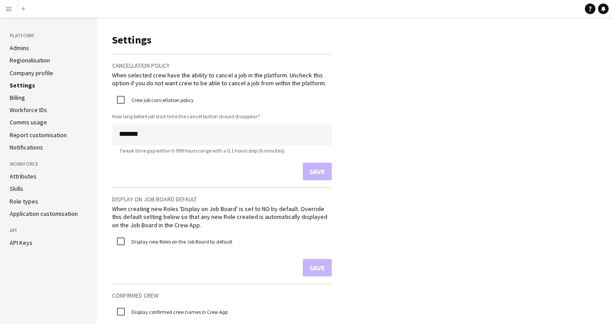
click at [20, 97] on link "Billing" at bounding box center [17, 98] width 15 height 8
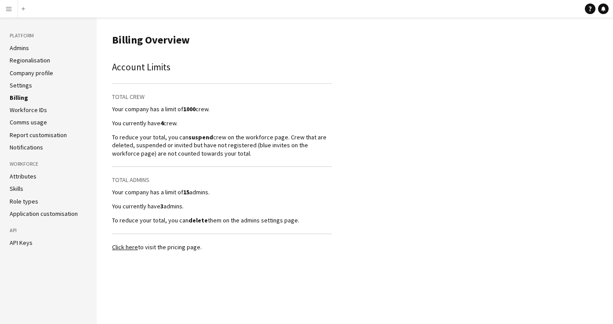
click at [33, 216] on link "Application customisation" at bounding box center [44, 214] width 68 height 8
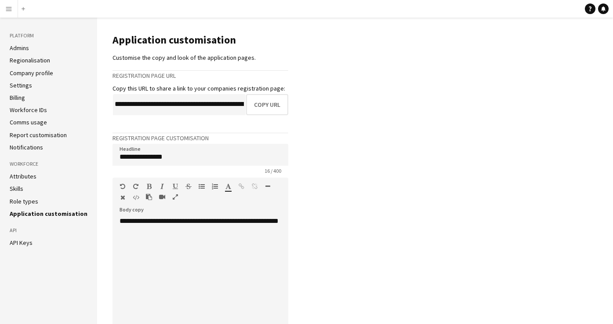
click at [26, 175] on link "Attributes" at bounding box center [23, 176] width 27 height 8
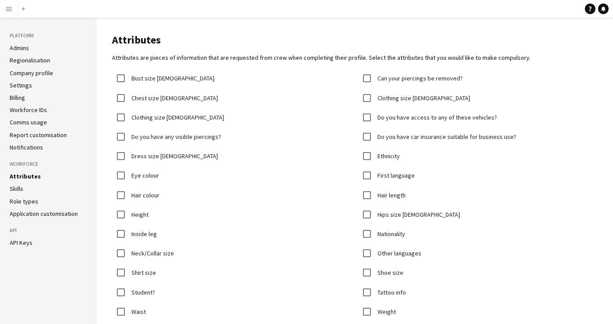
click at [32, 151] on aside "Platform Admins Regionalisation Company profile Settings Billing Workforce IDs …" at bounding box center [48, 192] width 97 height 349
click at [32, 148] on link "Notifications" at bounding box center [26, 147] width 33 height 8
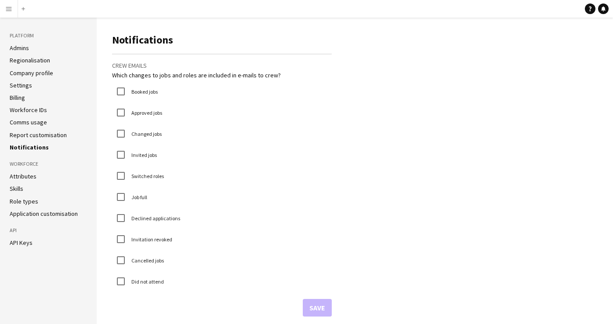
click at [33, 131] on link "Report customisation" at bounding box center [38, 135] width 57 height 8
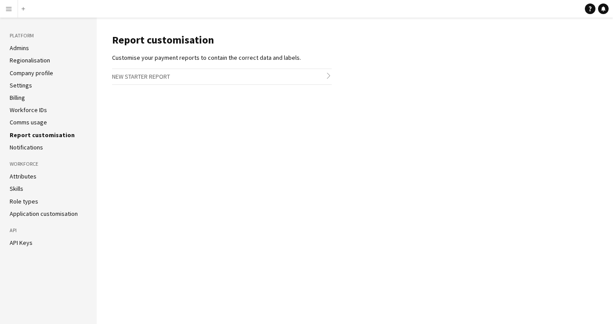
click at [8, 5] on app-icon "Menu" at bounding box center [8, 8] width 7 height 7
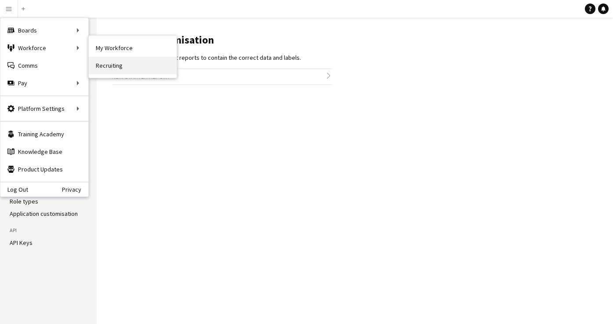
click at [106, 66] on link "Recruiting" at bounding box center [133, 66] width 88 height 18
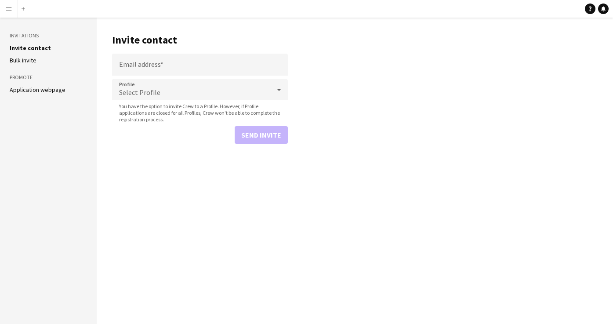
click at [31, 90] on link "Application webpage" at bounding box center [38, 90] width 56 height 8
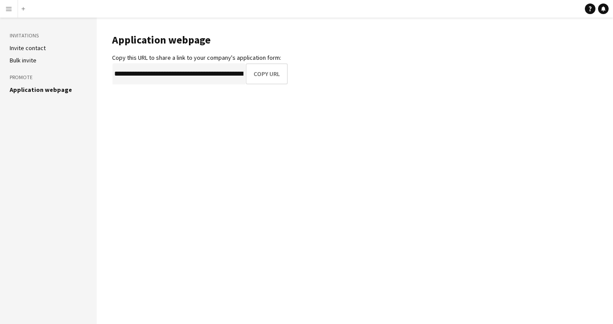
click at [24, 44] on link "Invite contact" at bounding box center [28, 48] width 36 height 8
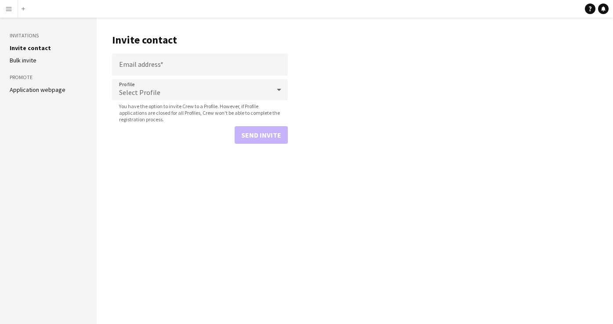
click at [15, 5] on button "Menu" at bounding box center [9, 9] width 18 height 18
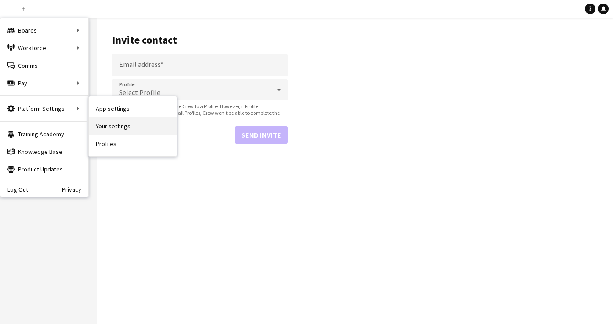
click at [111, 131] on link "Your settings" at bounding box center [133, 126] width 88 height 18
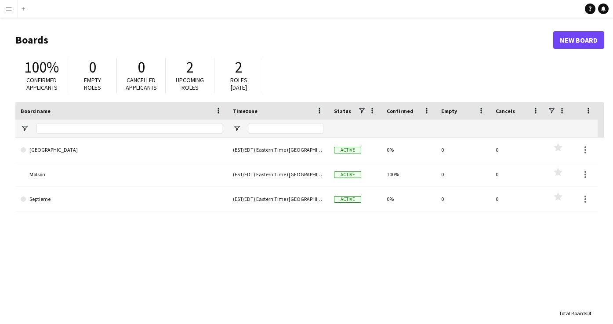
click at [8, 8] on app-icon "Menu" at bounding box center [8, 8] width 7 height 7
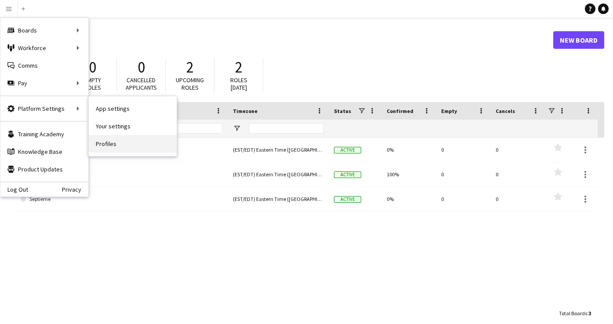
click at [106, 144] on link "Profiles" at bounding box center [133, 144] width 88 height 18
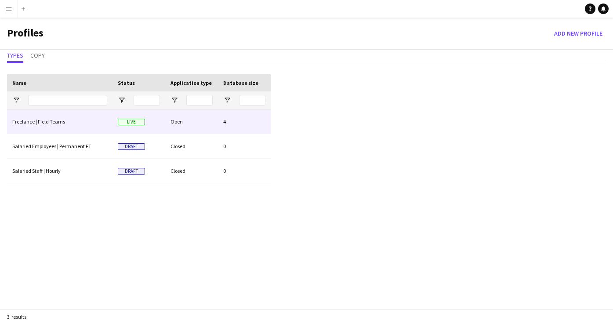
click at [51, 122] on div "Freelance | Field Teams" at bounding box center [59, 121] width 105 height 24
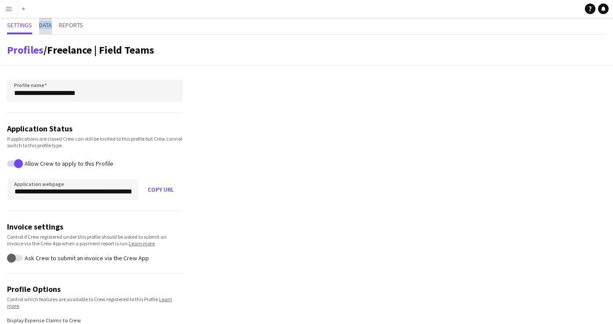
click at [44, 25] on span "Data" at bounding box center [45, 25] width 13 height 6
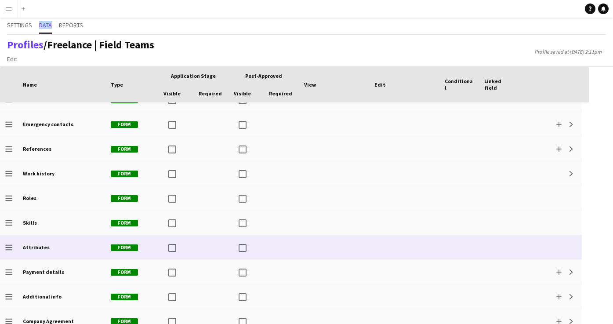
scroll to position [98, 0]
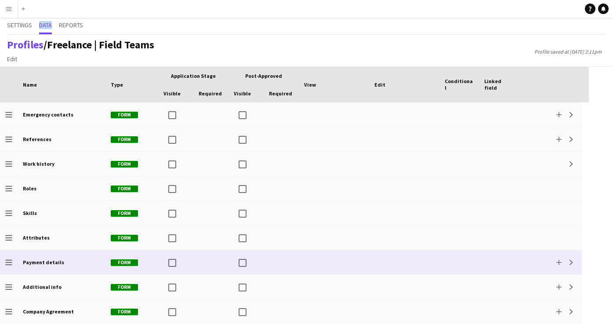
click at [64, 259] on div "Payment details" at bounding box center [62, 262] width 88 height 24
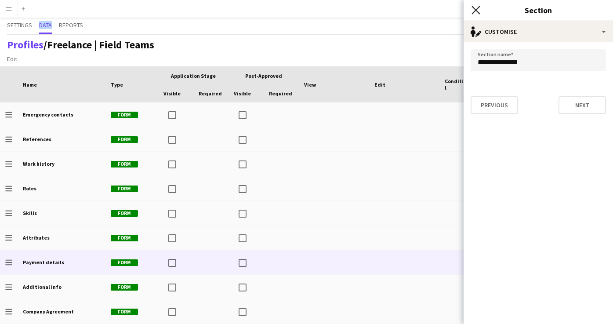
click at [476, 9] on icon at bounding box center [476, 10] width 8 height 8
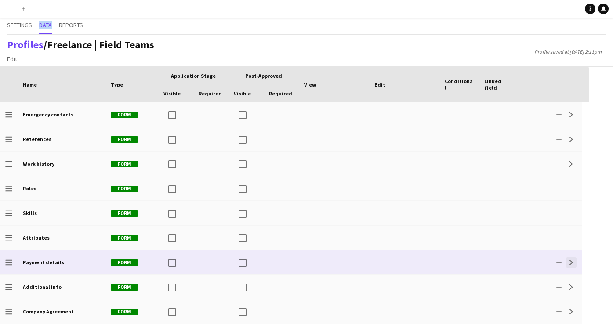
click at [570, 264] on app-icon "Expand" at bounding box center [571, 262] width 5 height 5
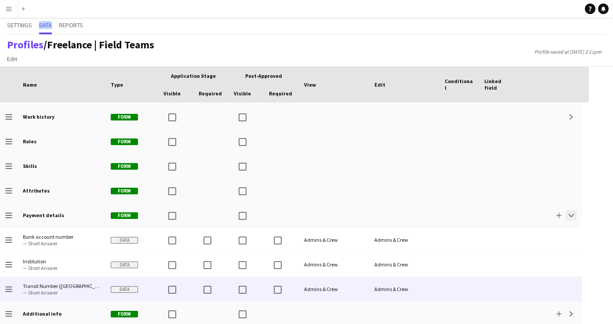
scroll to position [172, 0]
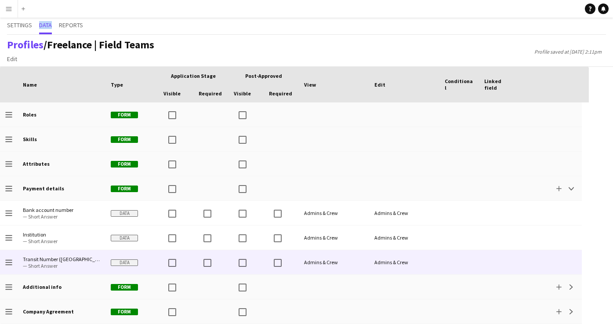
click at [488, 266] on div at bounding box center [499, 262] width 40 height 24
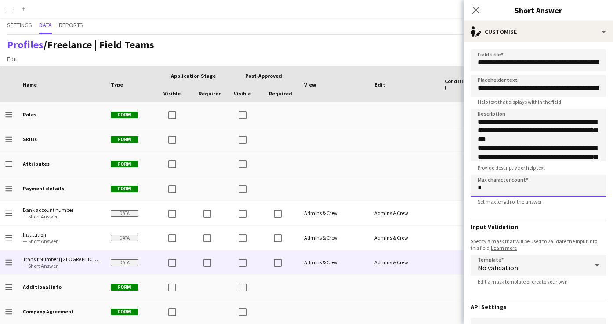
click at [514, 187] on input "*" at bounding box center [538, 185] width 135 height 22
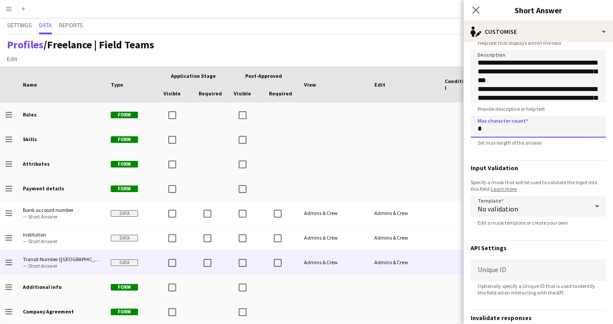
scroll to position [137, 0]
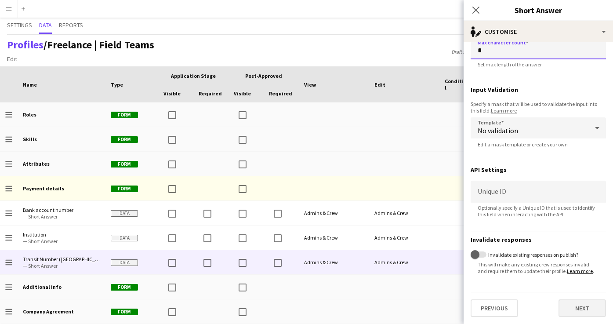
type input "*"
click at [572, 309] on button "Next" at bounding box center [582, 308] width 47 height 18
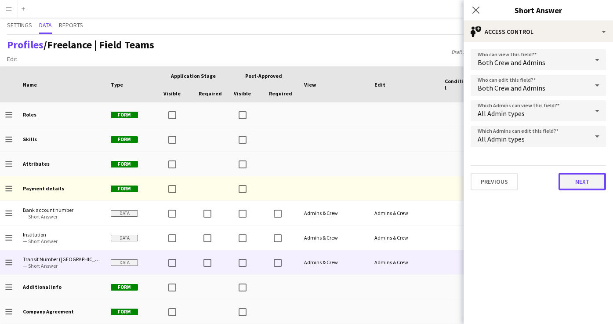
click at [583, 181] on button "Next" at bounding box center [582, 182] width 47 height 18
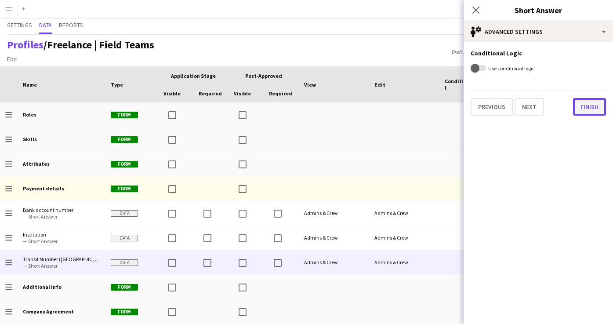
click at [596, 112] on button "Finish" at bounding box center [589, 107] width 33 height 18
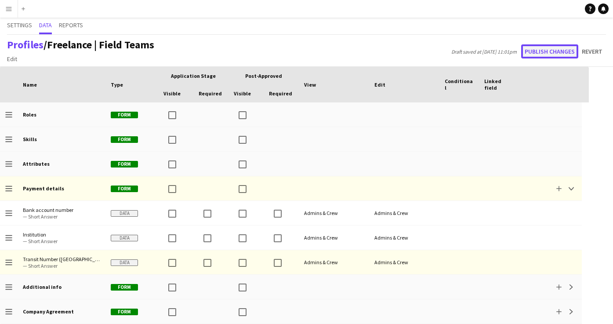
click at [554, 50] on button "Publish changes" at bounding box center [549, 51] width 57 height 14
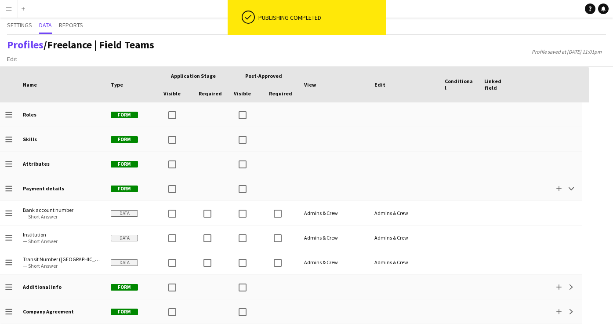
click at [12, 11] on app-icon "Menu" at bounding box center [8, 8] width 7 height 7
